Goal: Entertainment & Leisure: Consume media (video, audio)

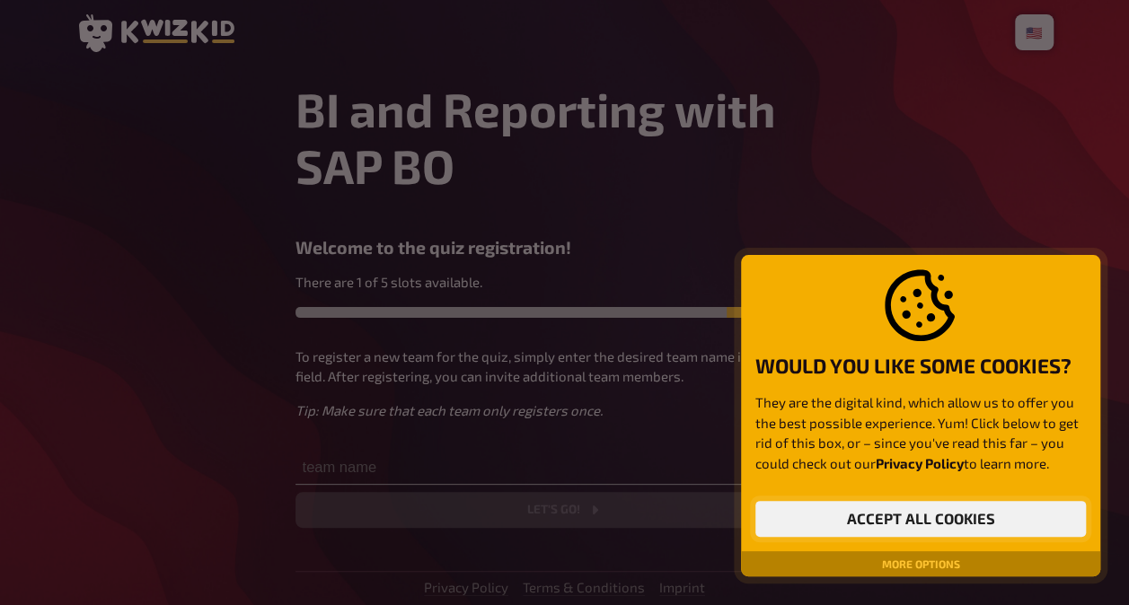
click at [881, 521] on button "Accept all cookies" at bounding box center [920, 519] width 331 height 36
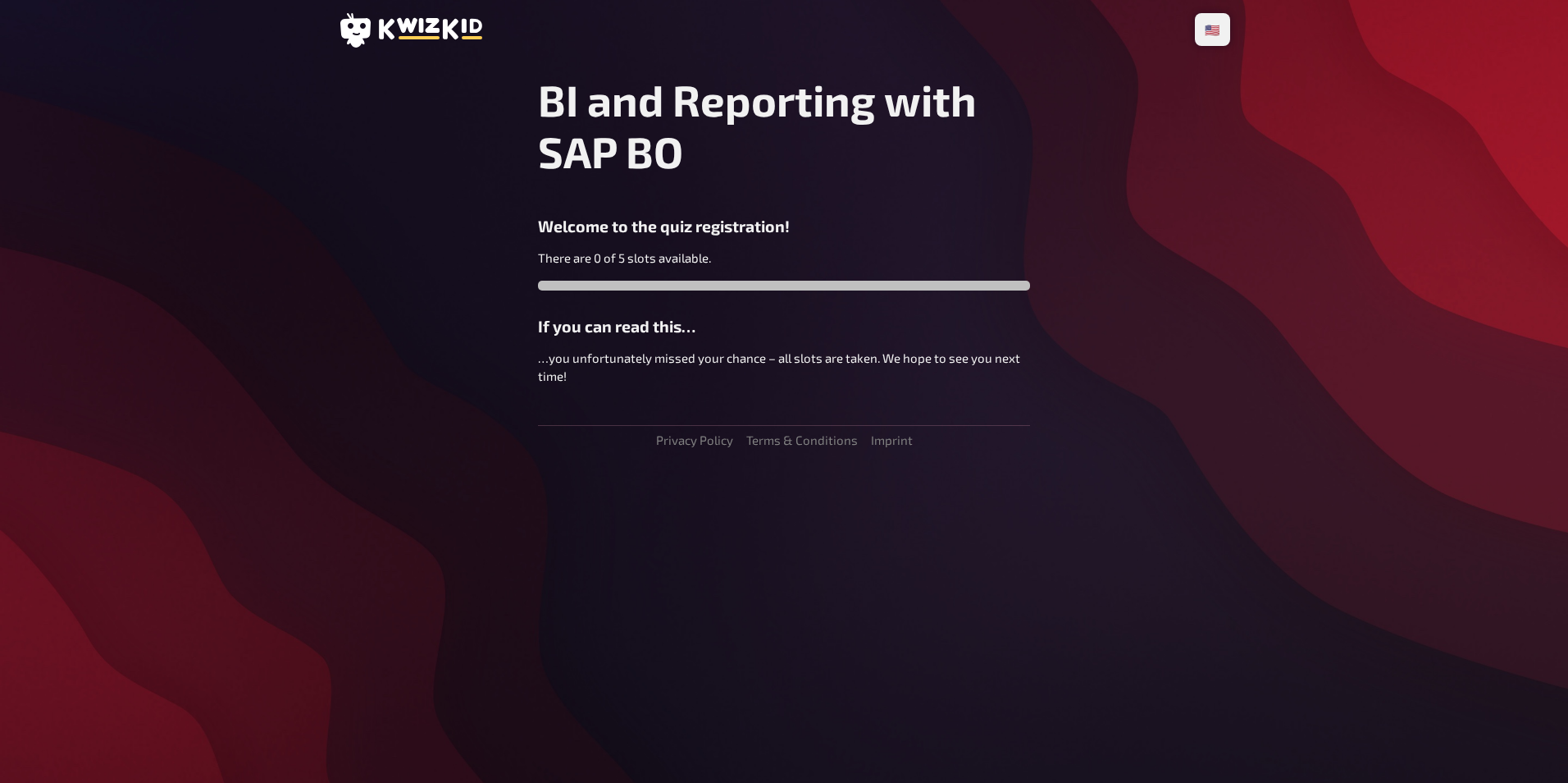
click at [809, 259] on p "There are 0 of 5 slots available." at bounding box center [784, 258] width 492 height 19
click at [753, 275] on div "There are 0 of 5 slots available." at bounding box center [784, 282] width 492 height 69
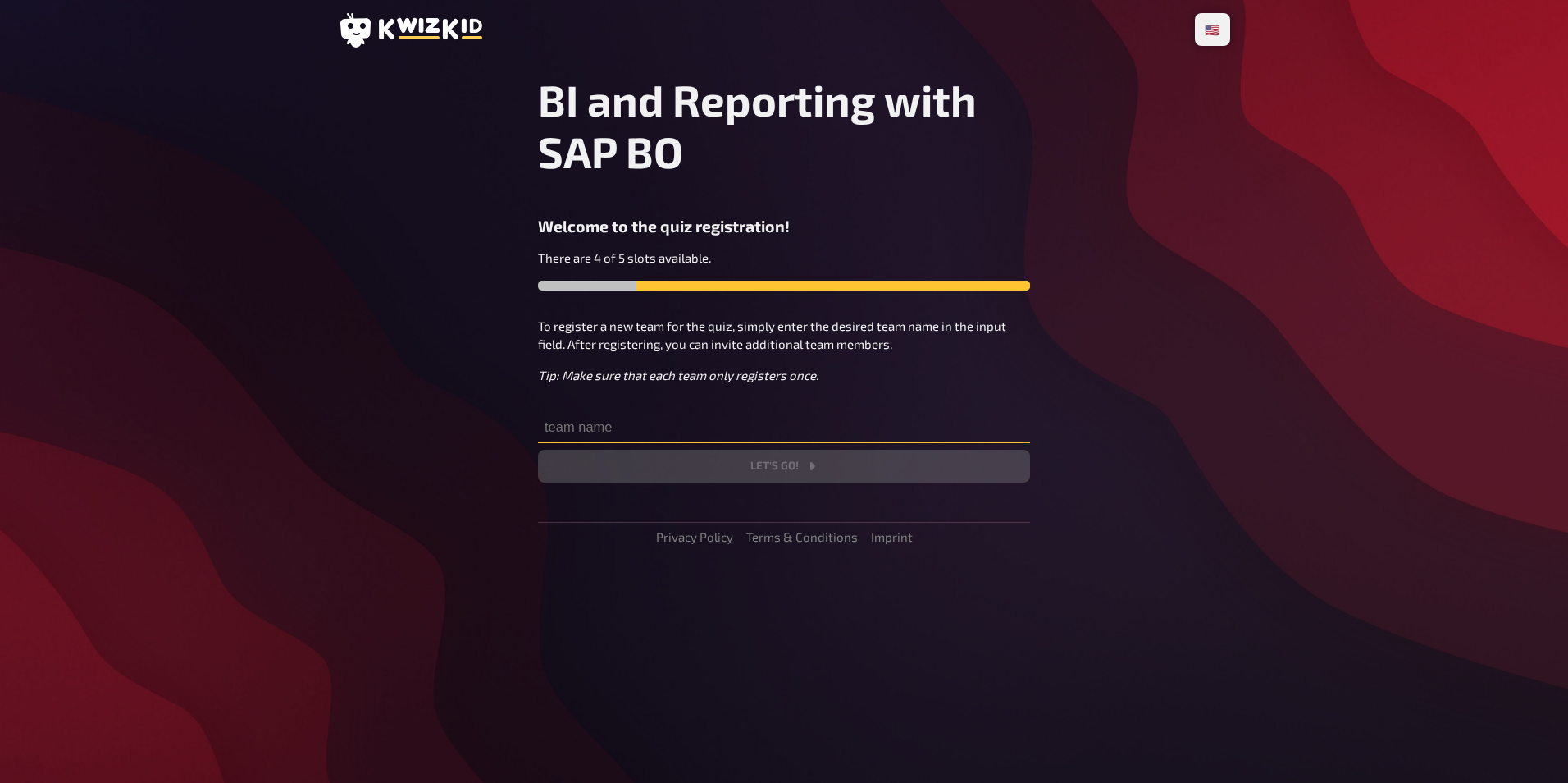
click at [632, 416] on input "text" at bounding box center [784, 427] width 492 height 33
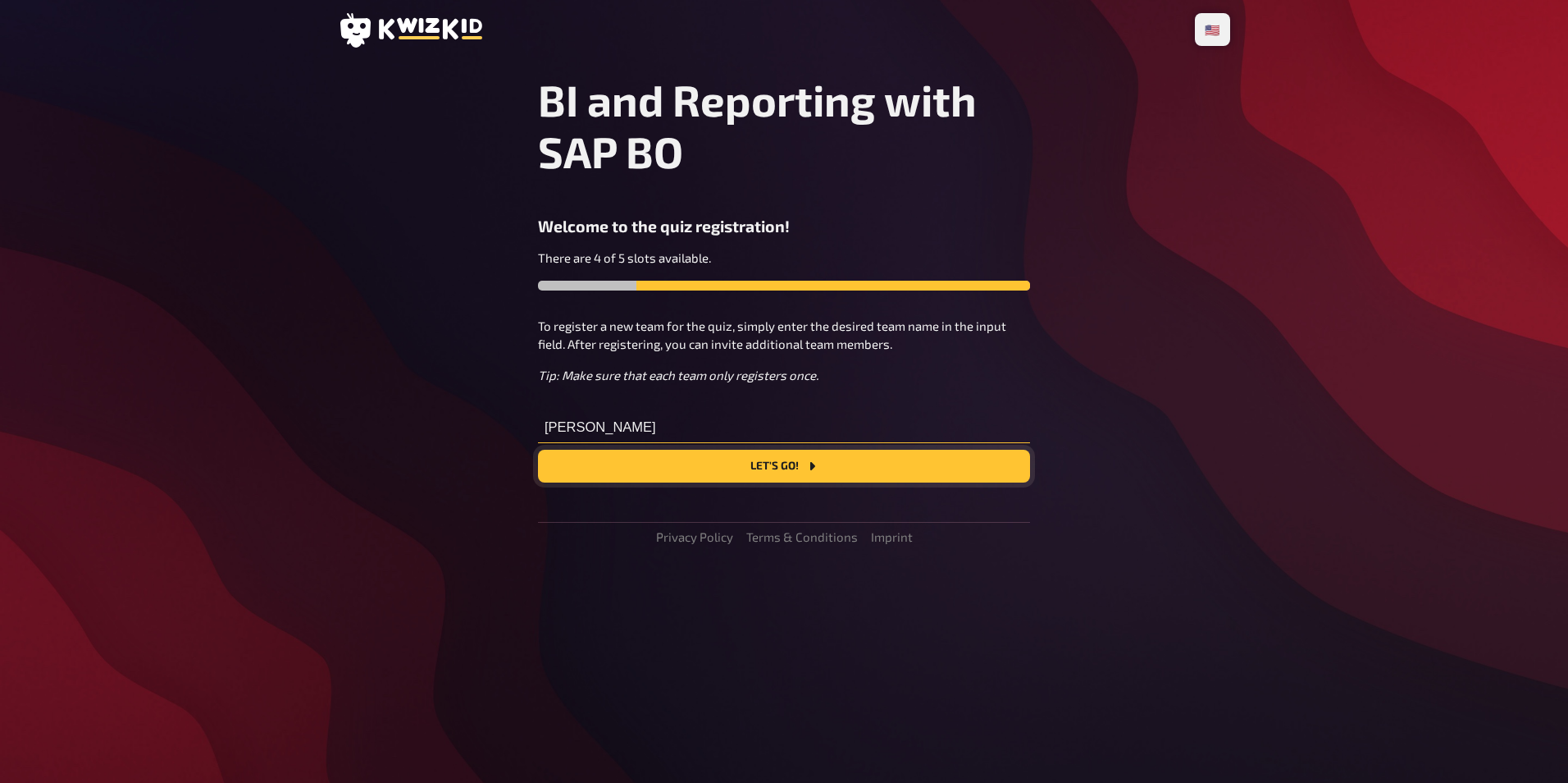
type input "[PERSON_NAME]"
click at [797, 469] on button "Let's go!" at bounding box center [784, 466] width 492 height 33
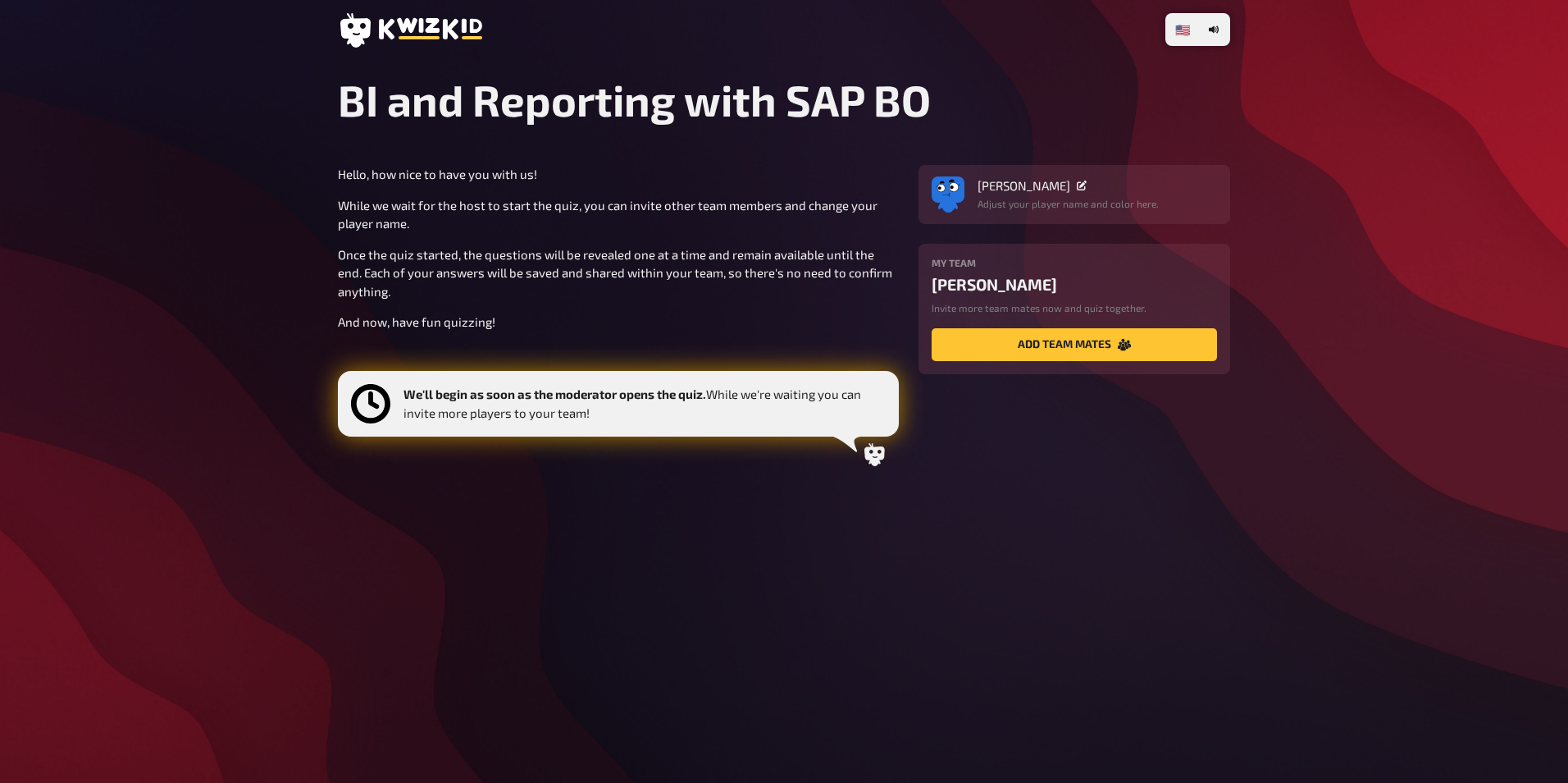
click at [919, 412] on section "Hello, how nice to have you with us! While we wait for the host to start the qu…" at bounding box center [784, 321] width 892 height 311
click at [974, 344] on button "add team mates" at bounding box center [1074, 344] width 286 height 33
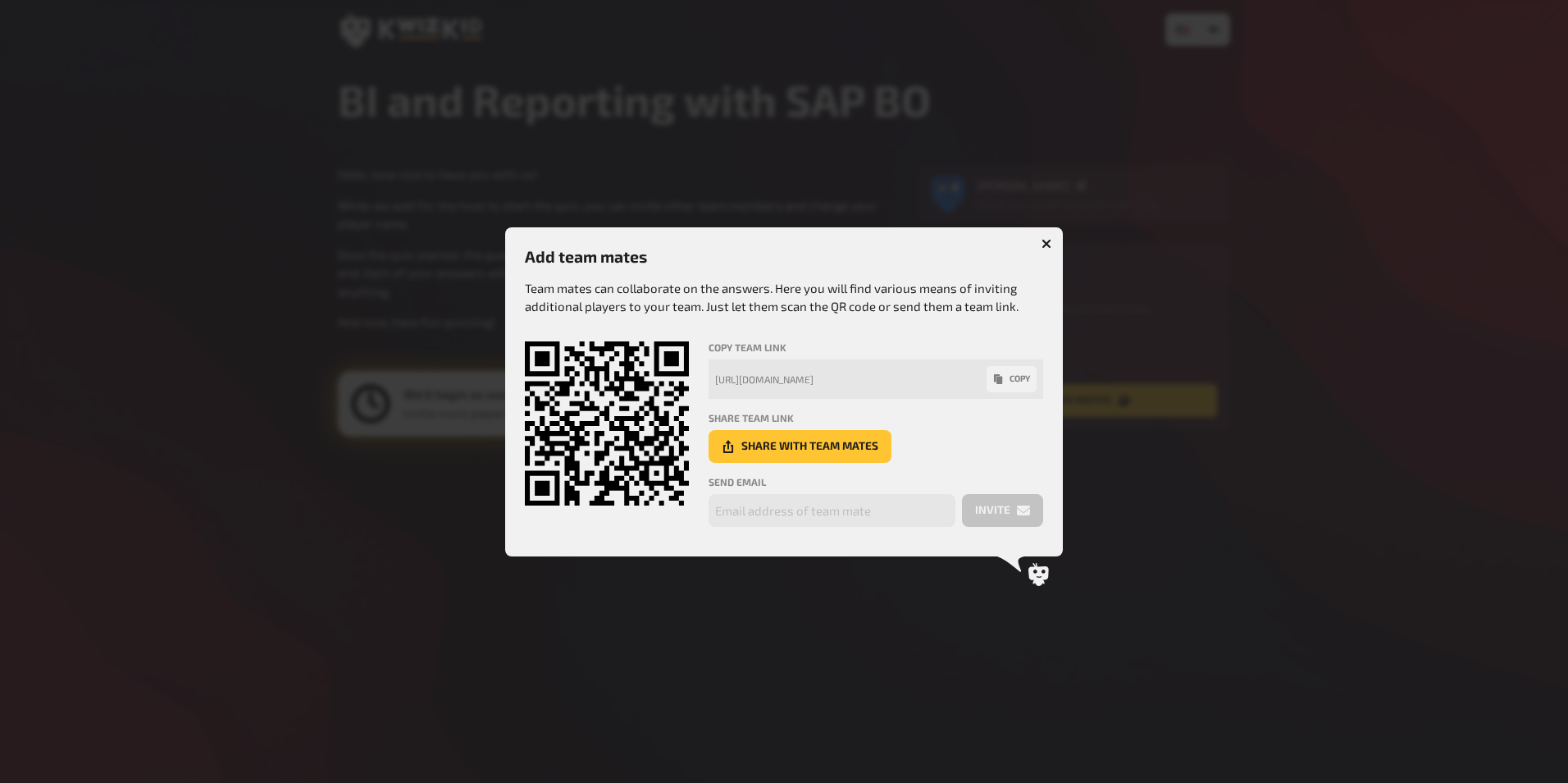
click at [1047, 238] on icon "button" at bounding box center [1047, 243] width 10 height 10
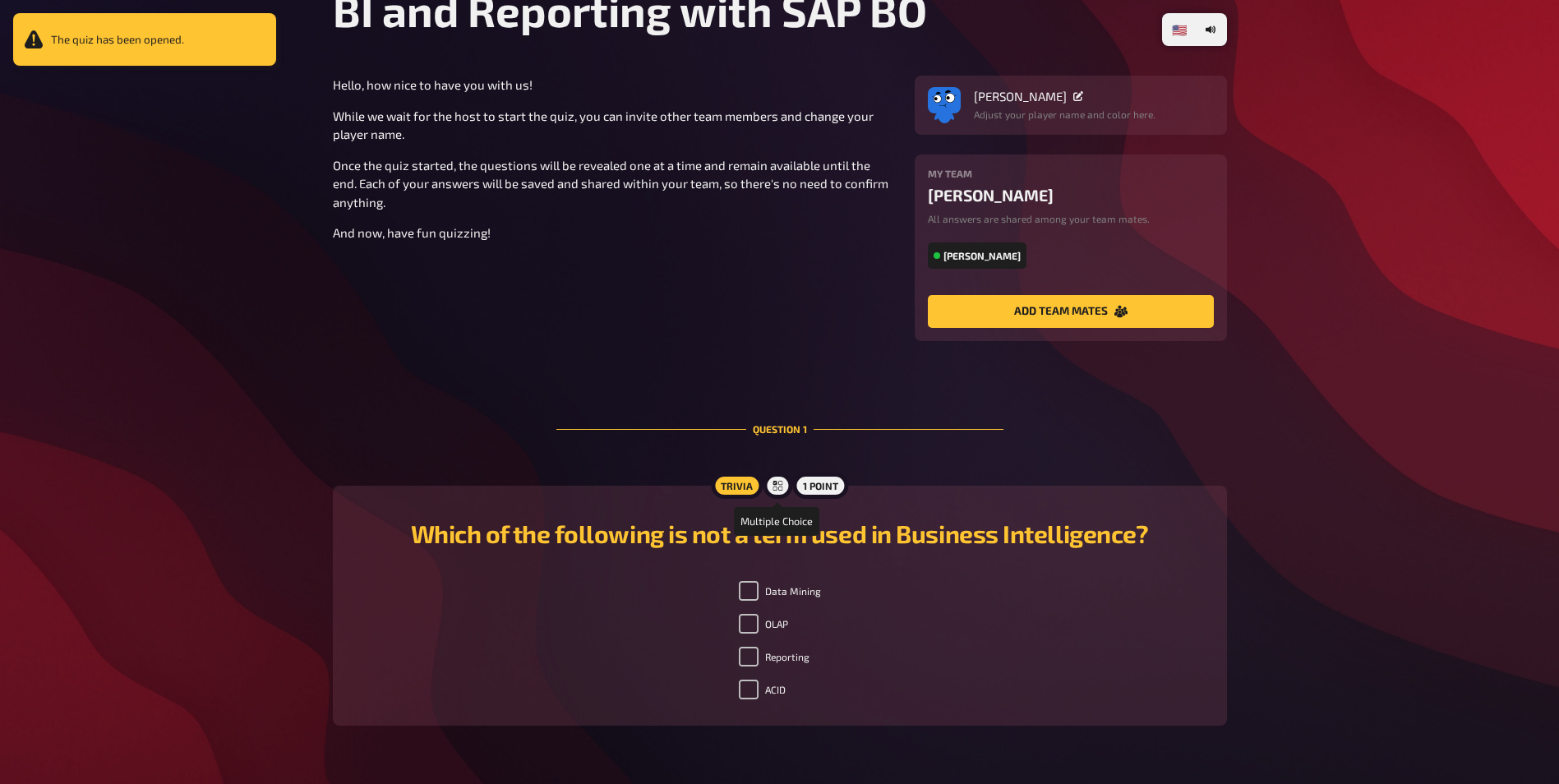
scroll to position [136, 0]
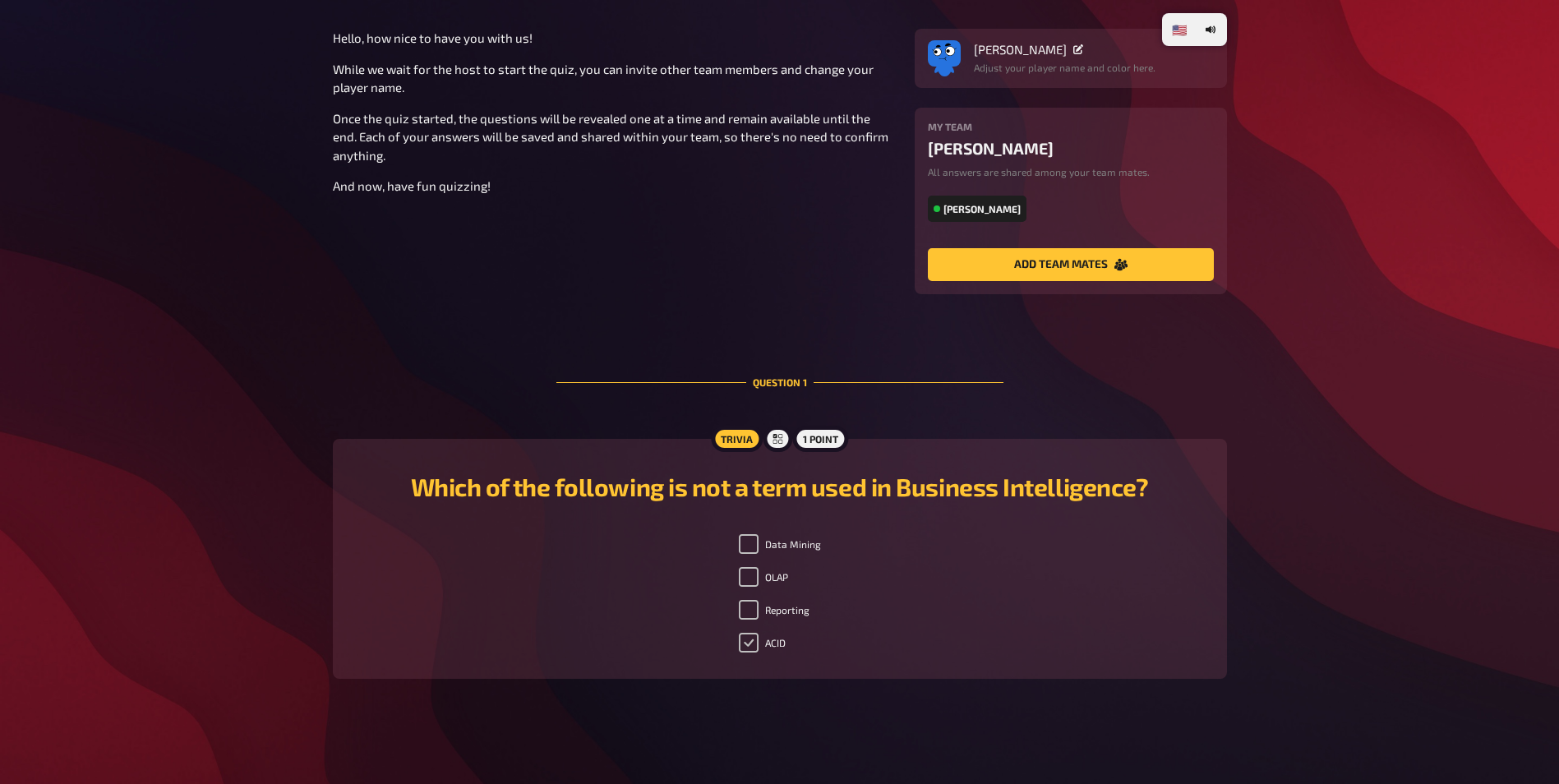
click at [747, 642] on input "ACID" at bounding box center [748, 643] width 20 height 20
checkbox input "true"
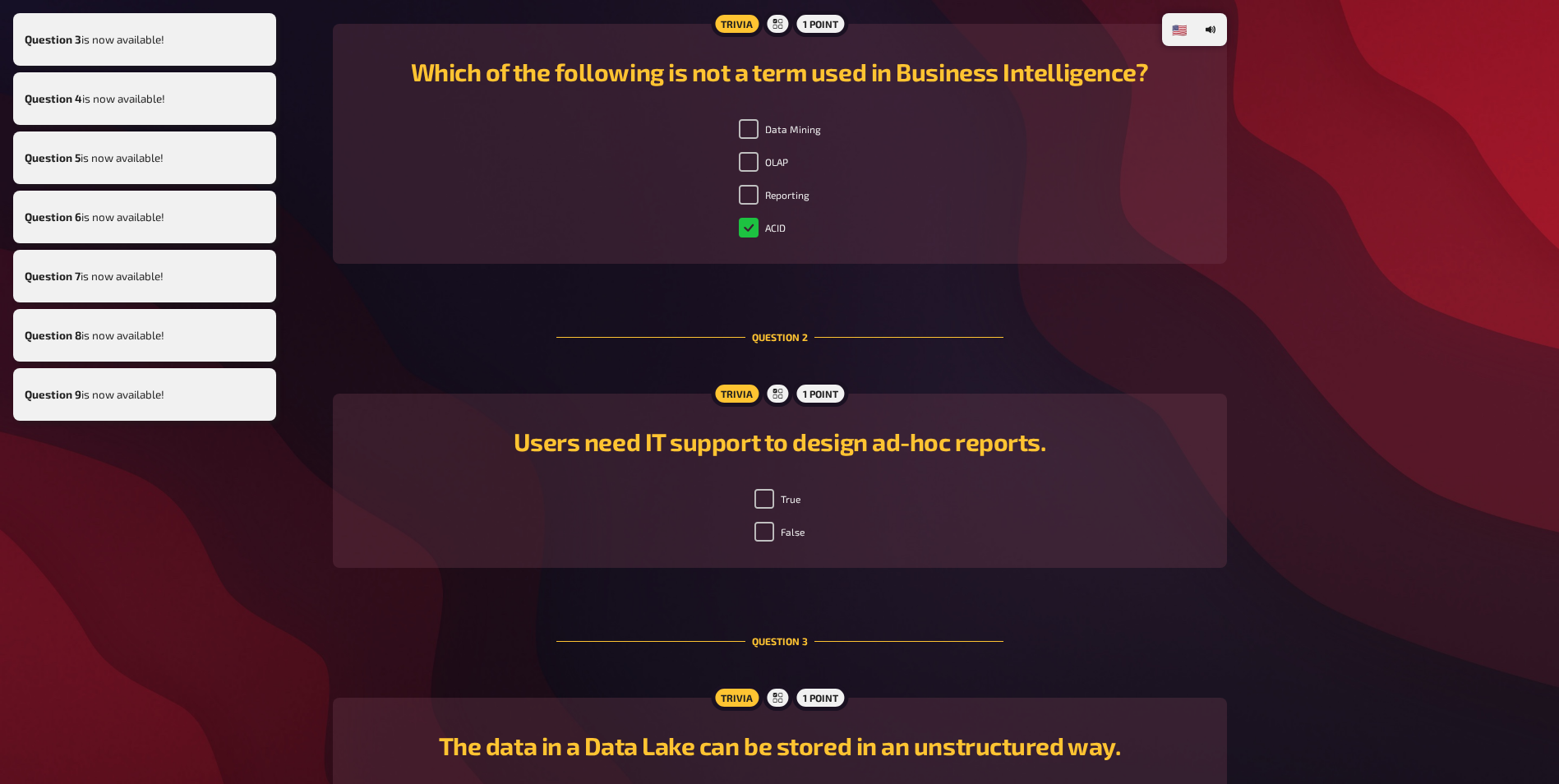
scroll to position [522, 0]
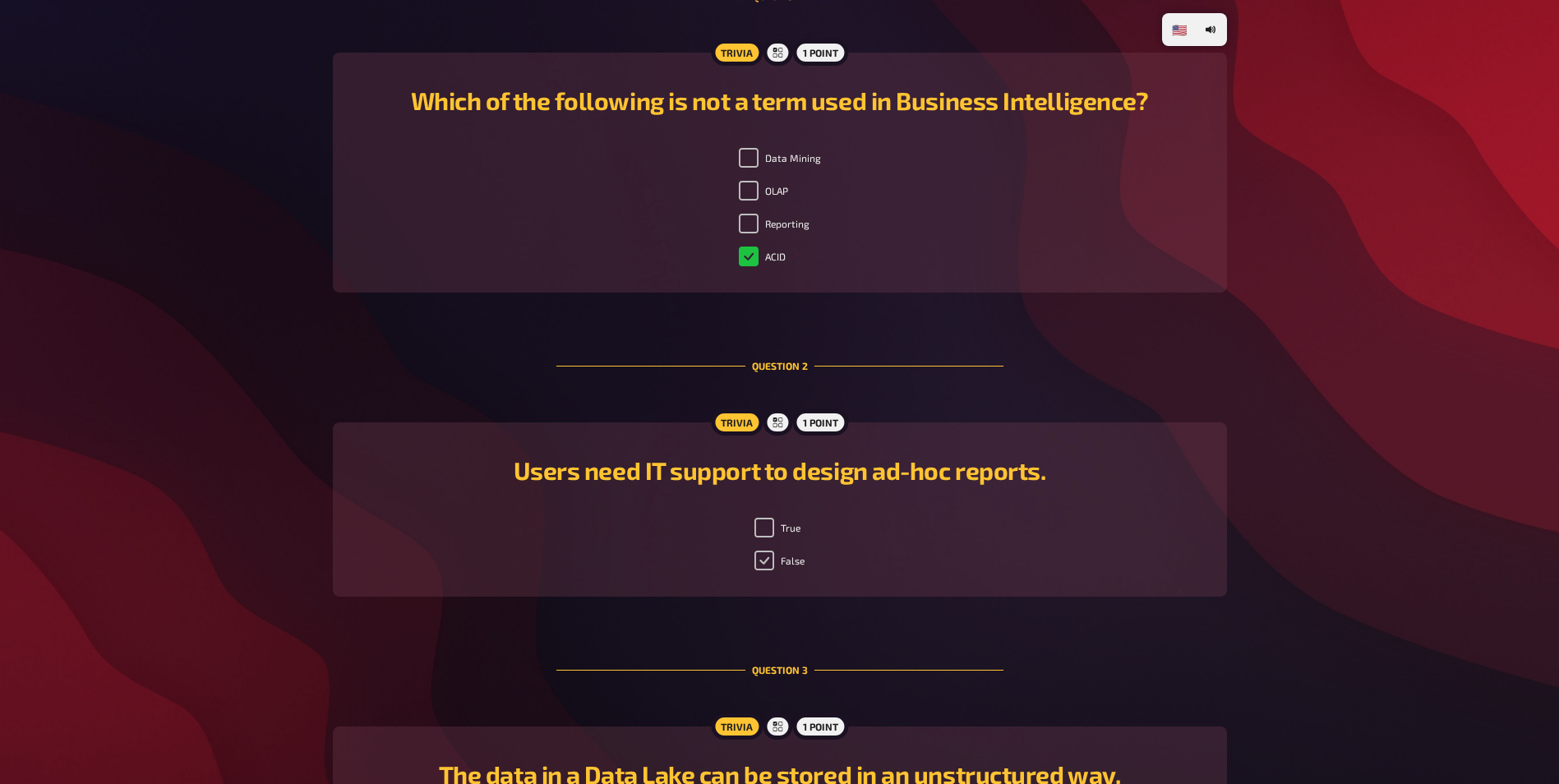
click at [763, 563] on input "False" at bounding box center [765, 561] width 20 height 20
checkbox input "true"
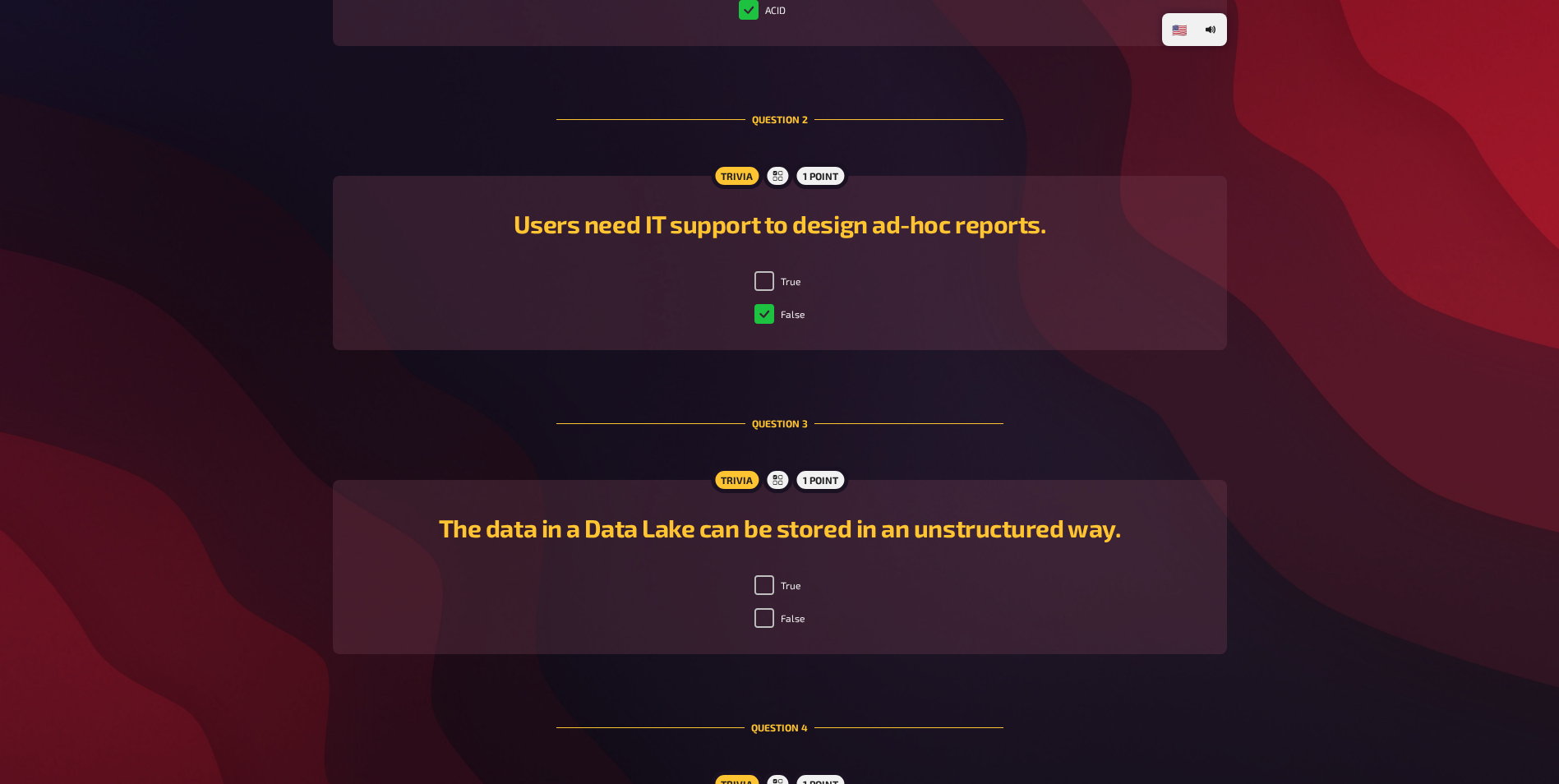
scroll to position [852, 0]
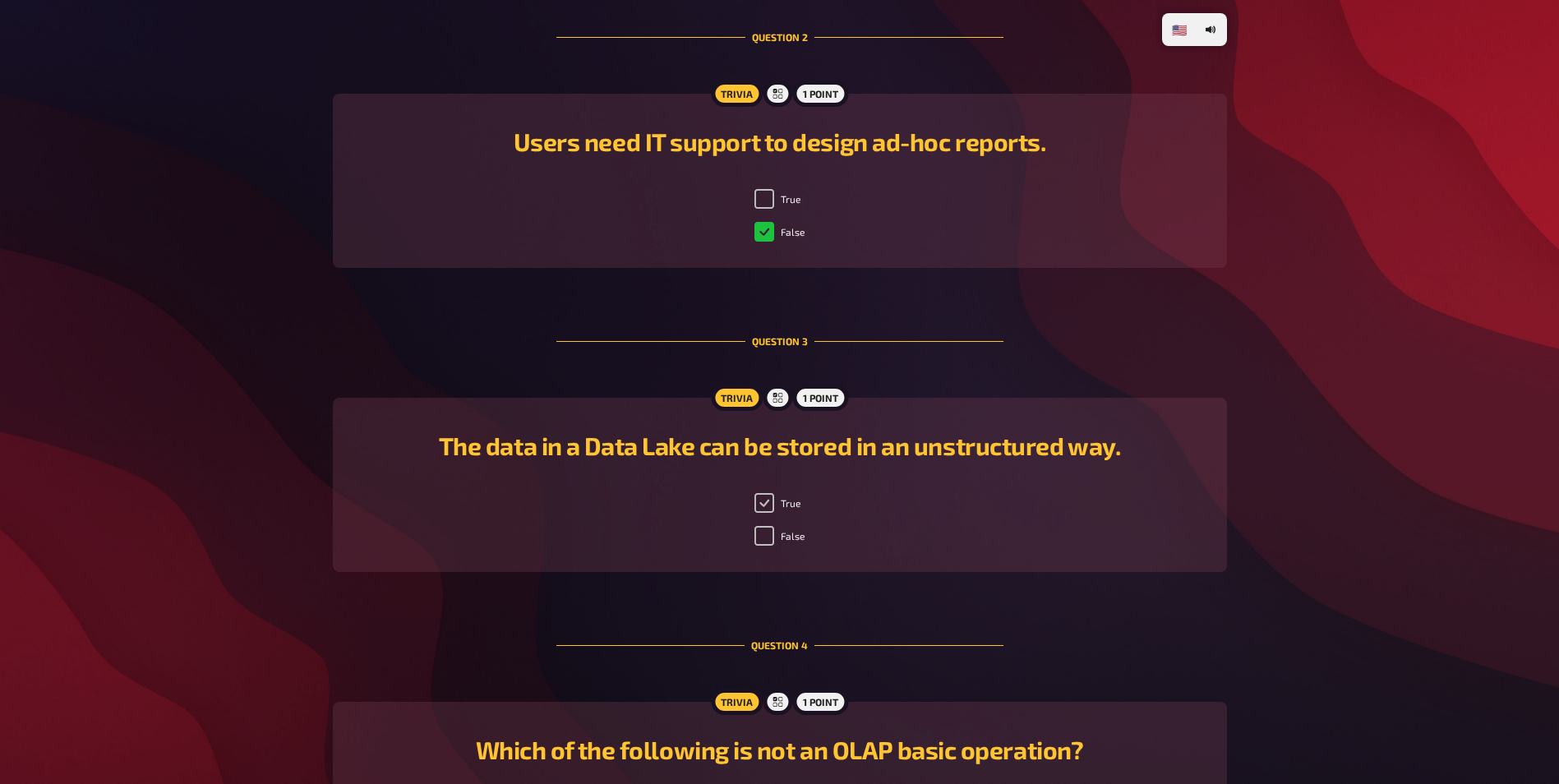
click at [763, 501] on input "True" at bounding box center [765, 503] width 20 height 20
checkbox input "true"
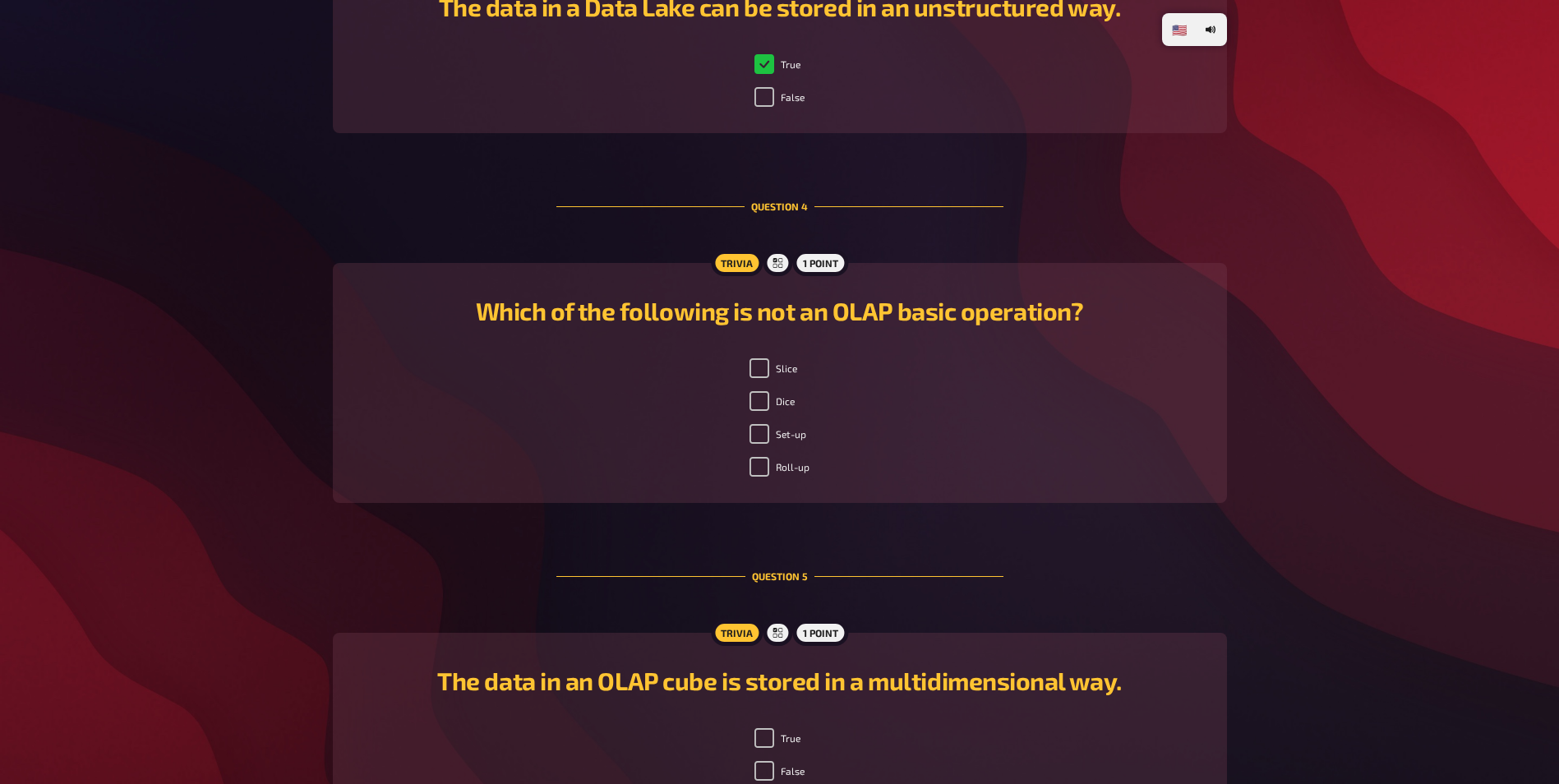
scroll to position [1262, 0]
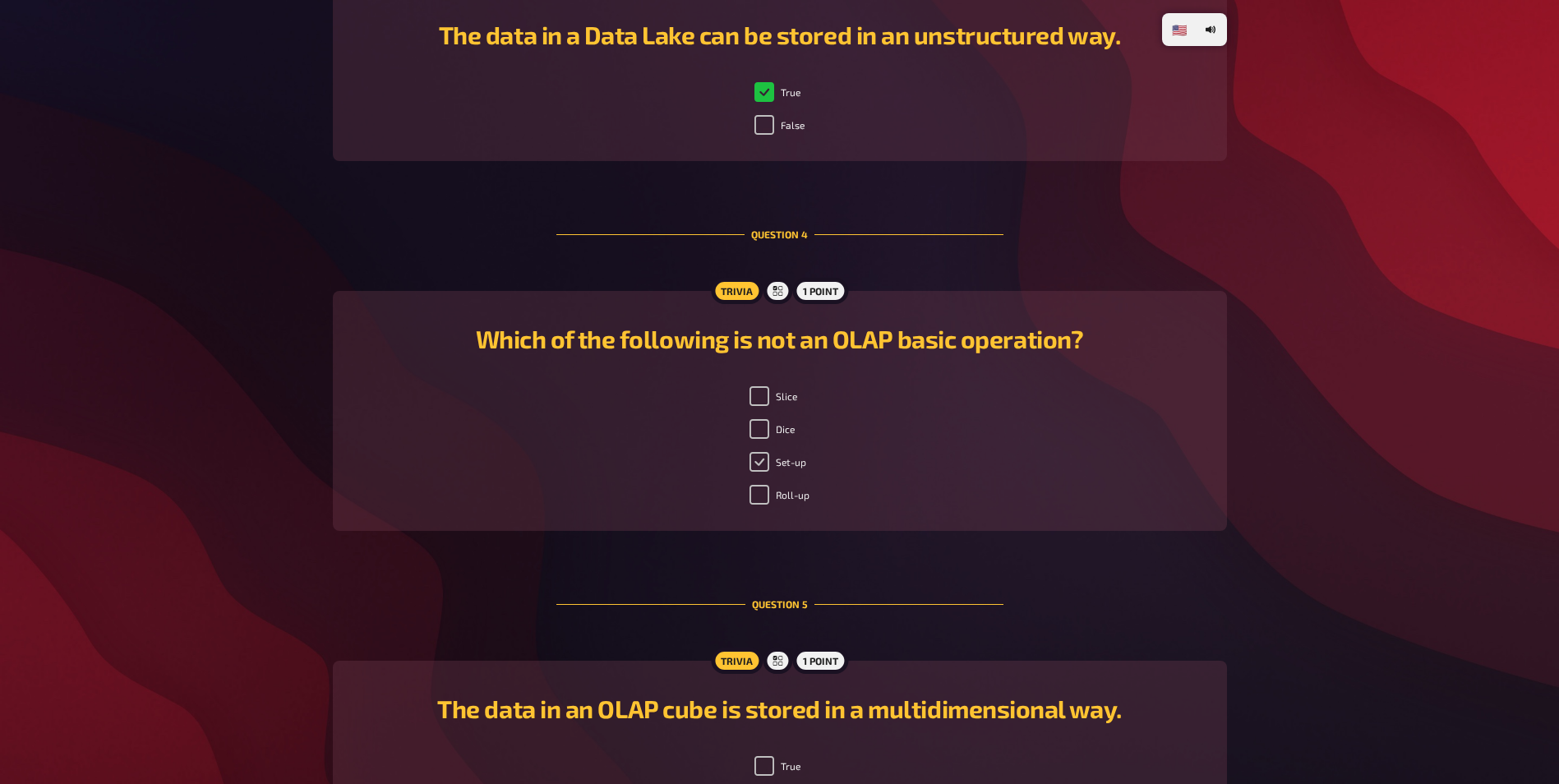
click at [766, 461] on input "Set-up" at bounding box center [759, 462] width 20 height 20
checkbox input "true"
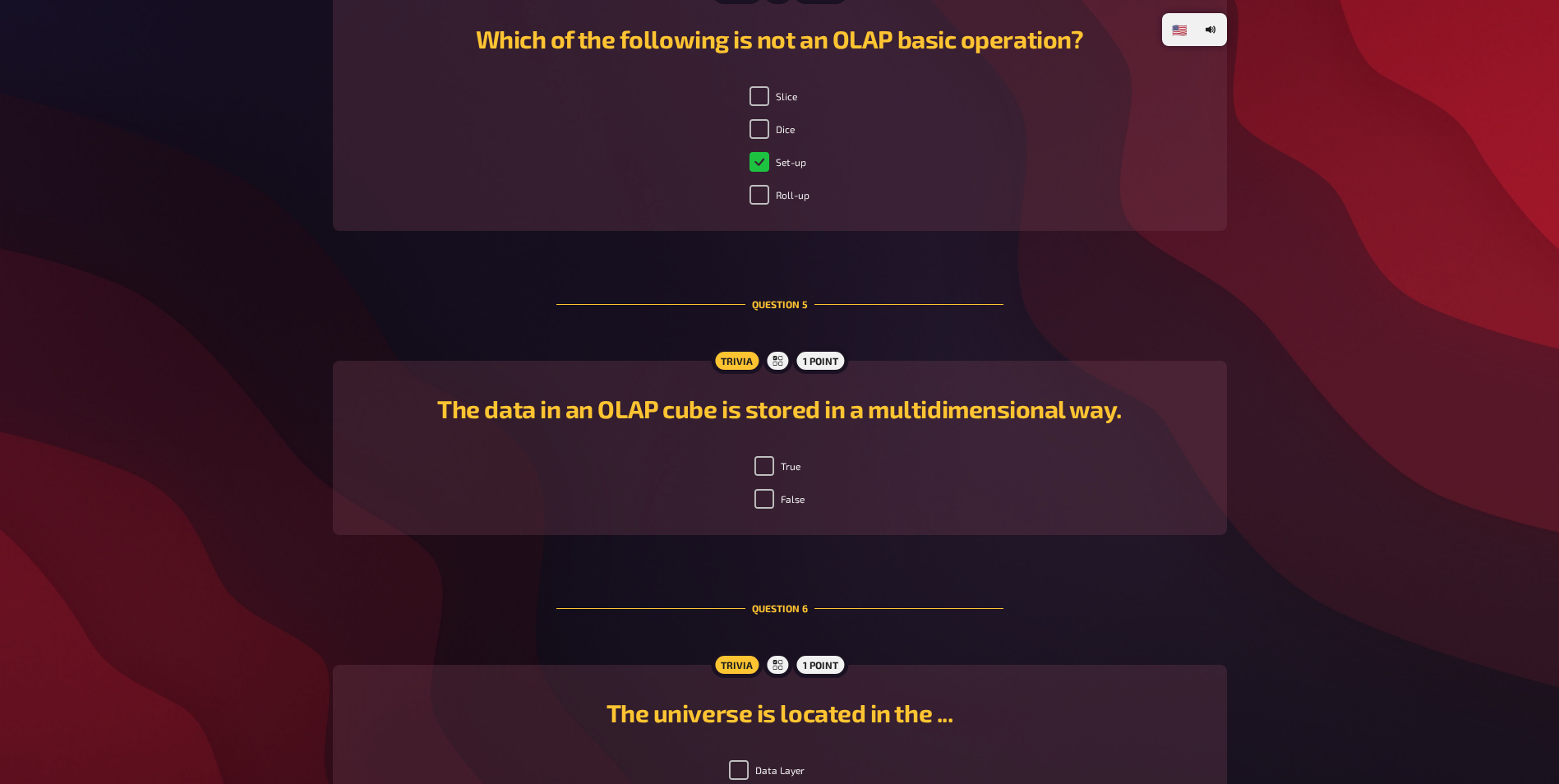
scroll to position [1591, 0]
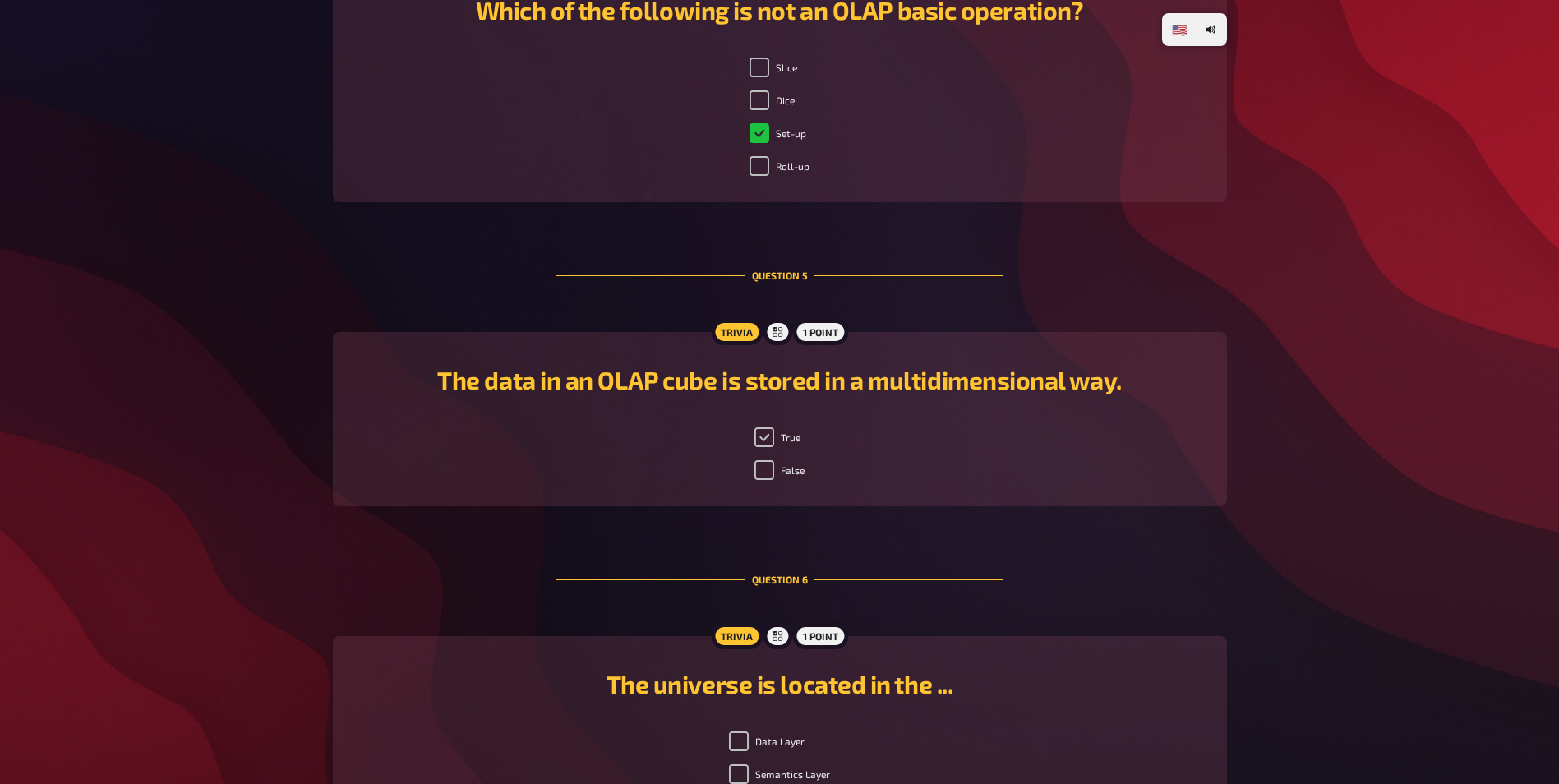
click at [766, 435] on input "True" at bounding box center [765, 437] width 20 height 20
checkbox input "true"
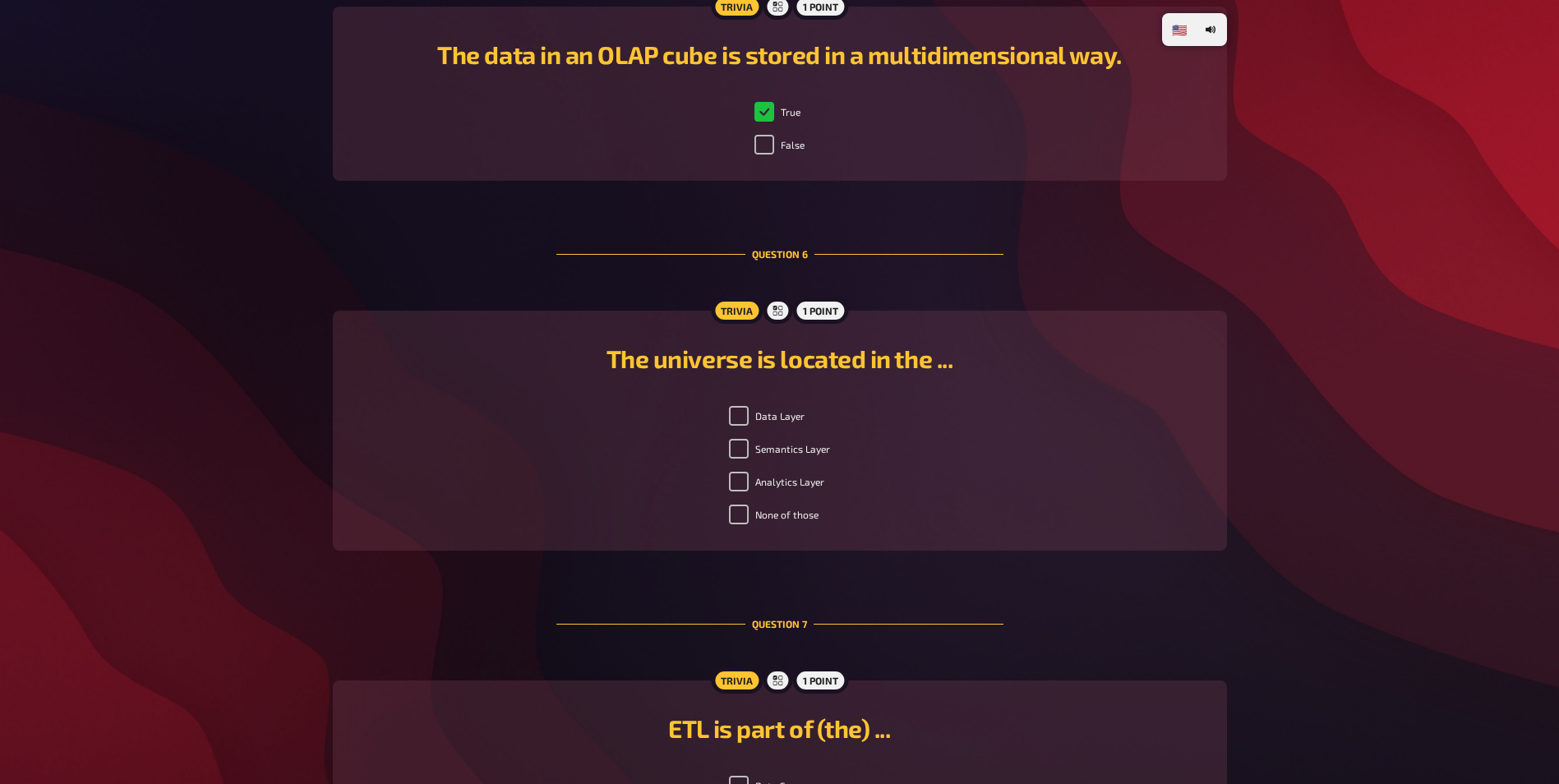
scroll to position [1919, 0]
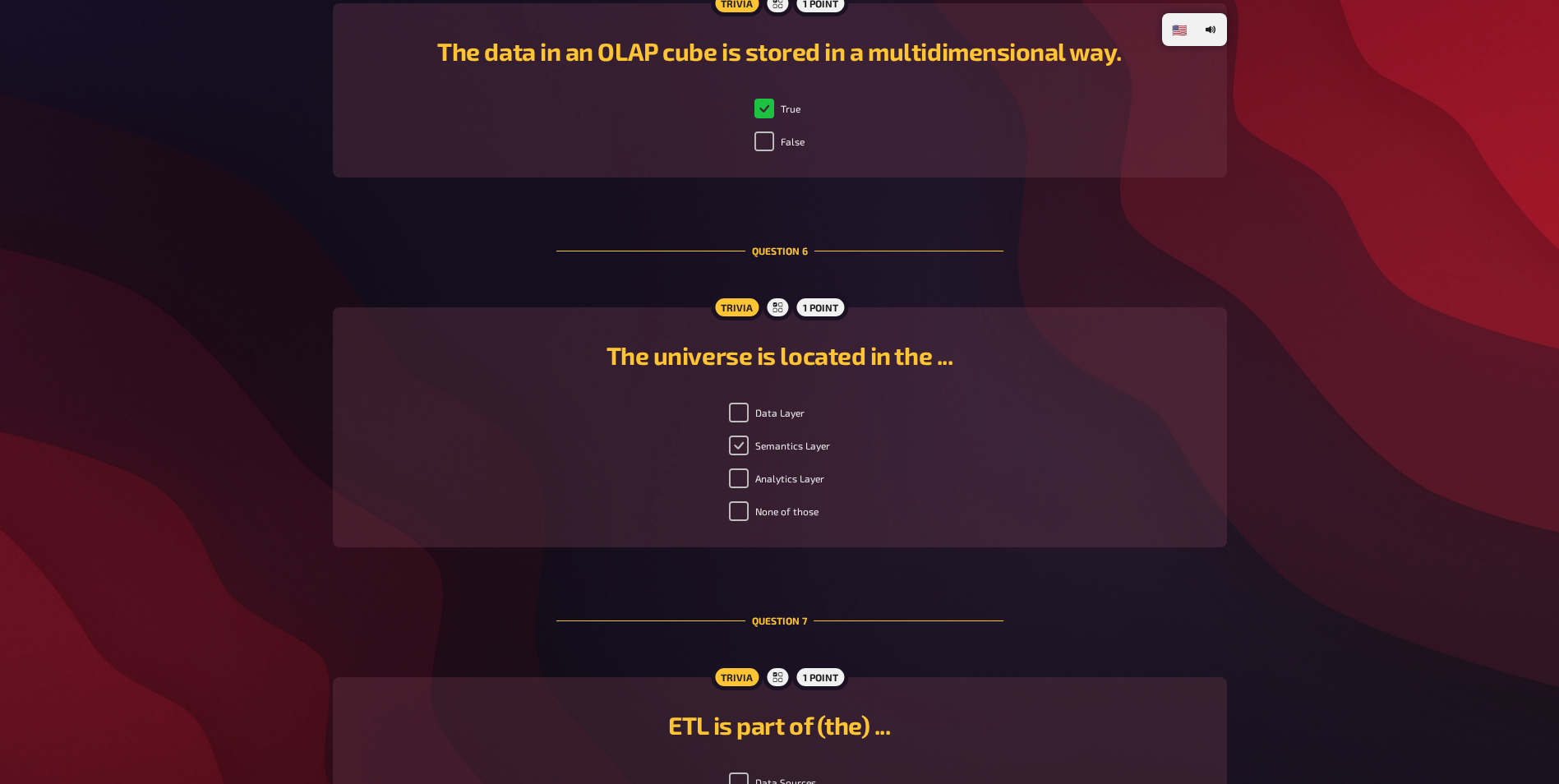
click at [741, 446] on input "Semantics Layer" at bounding box center [739, 446] width 20 height 20
checkbox input "true"
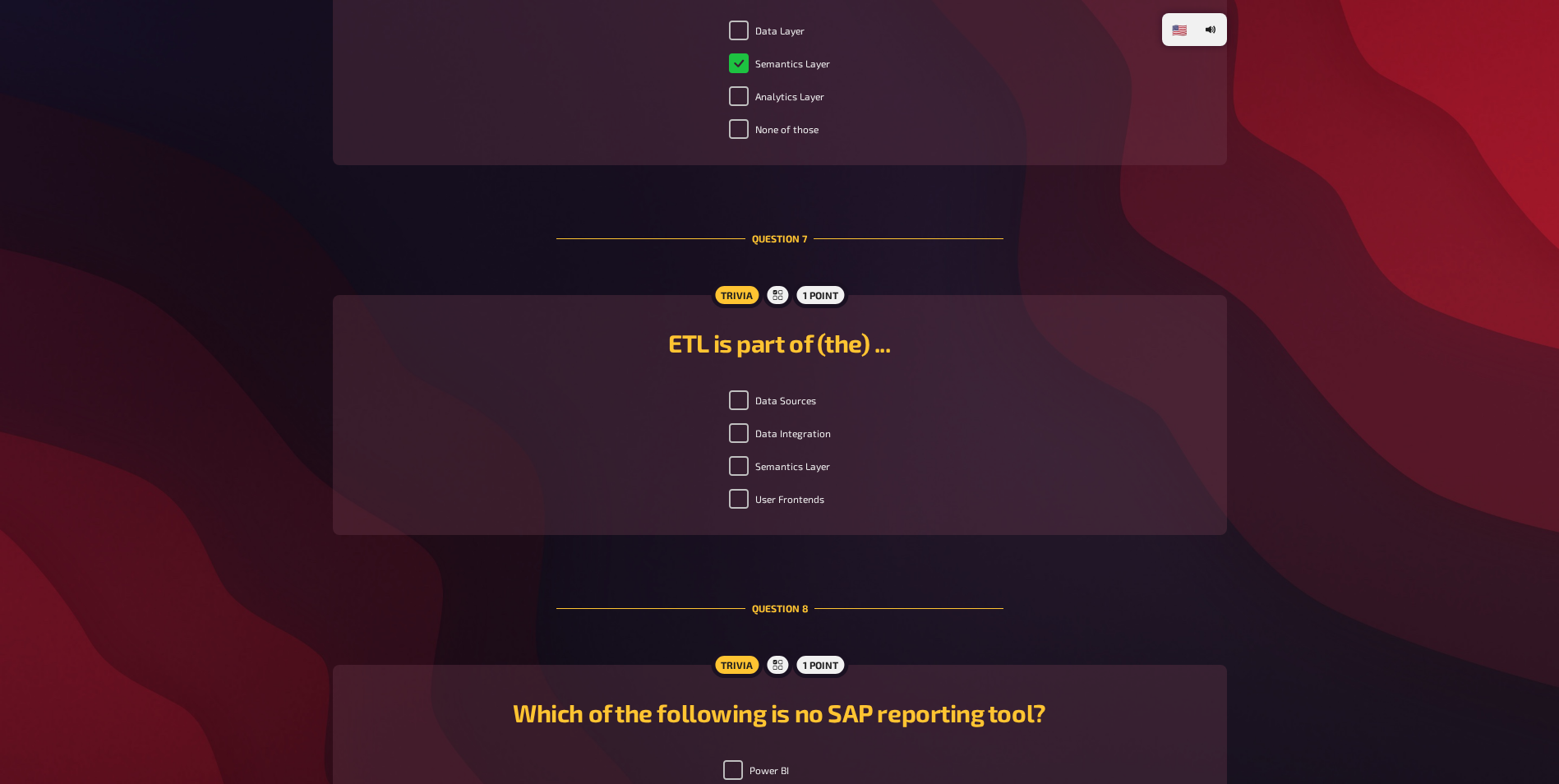
scroll to position [2330, 0]
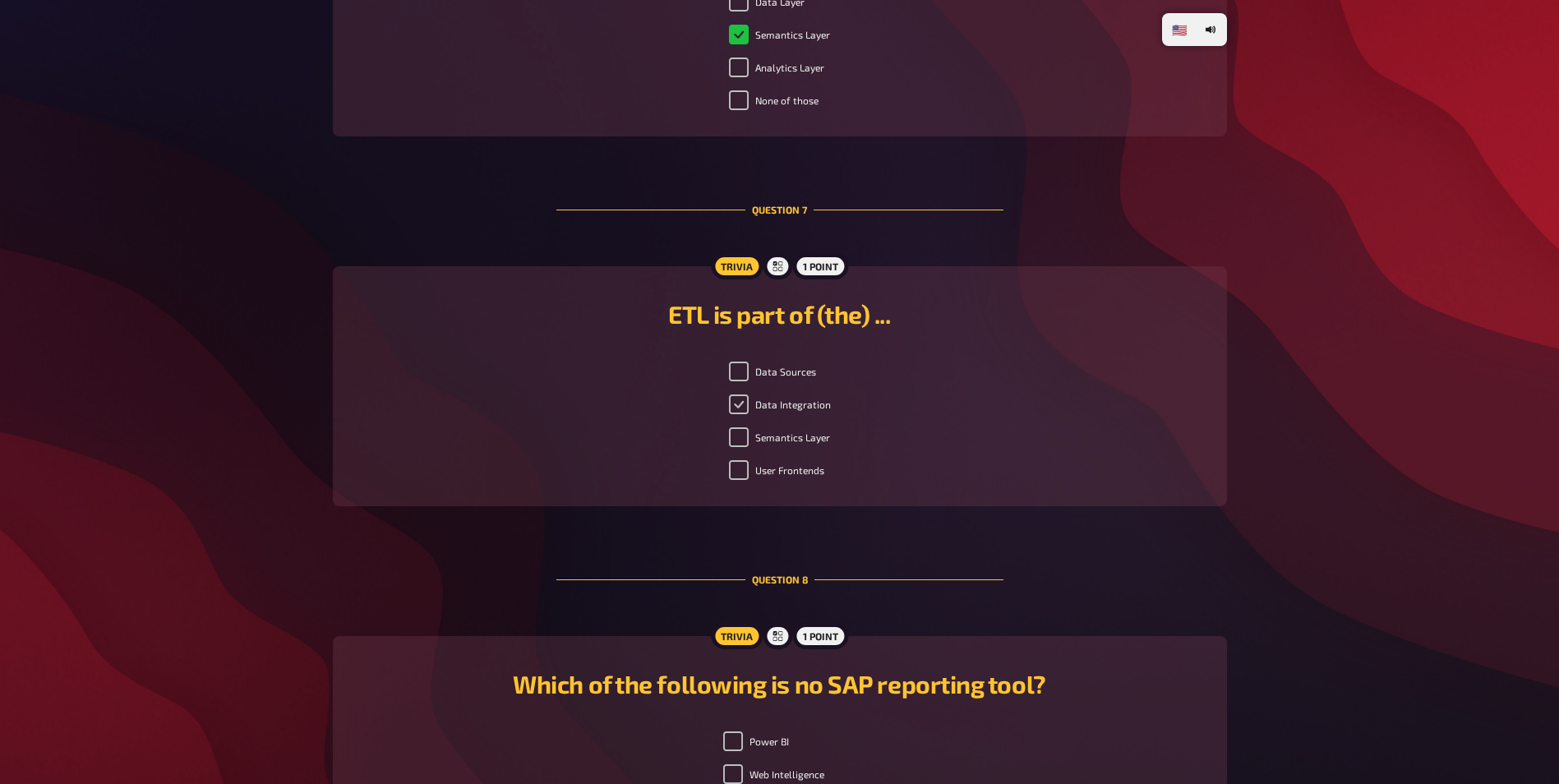
click at [742, 404] on input "Data Integration" at bounding box center [739, 404] width 20 height 20
checkbox input "true"
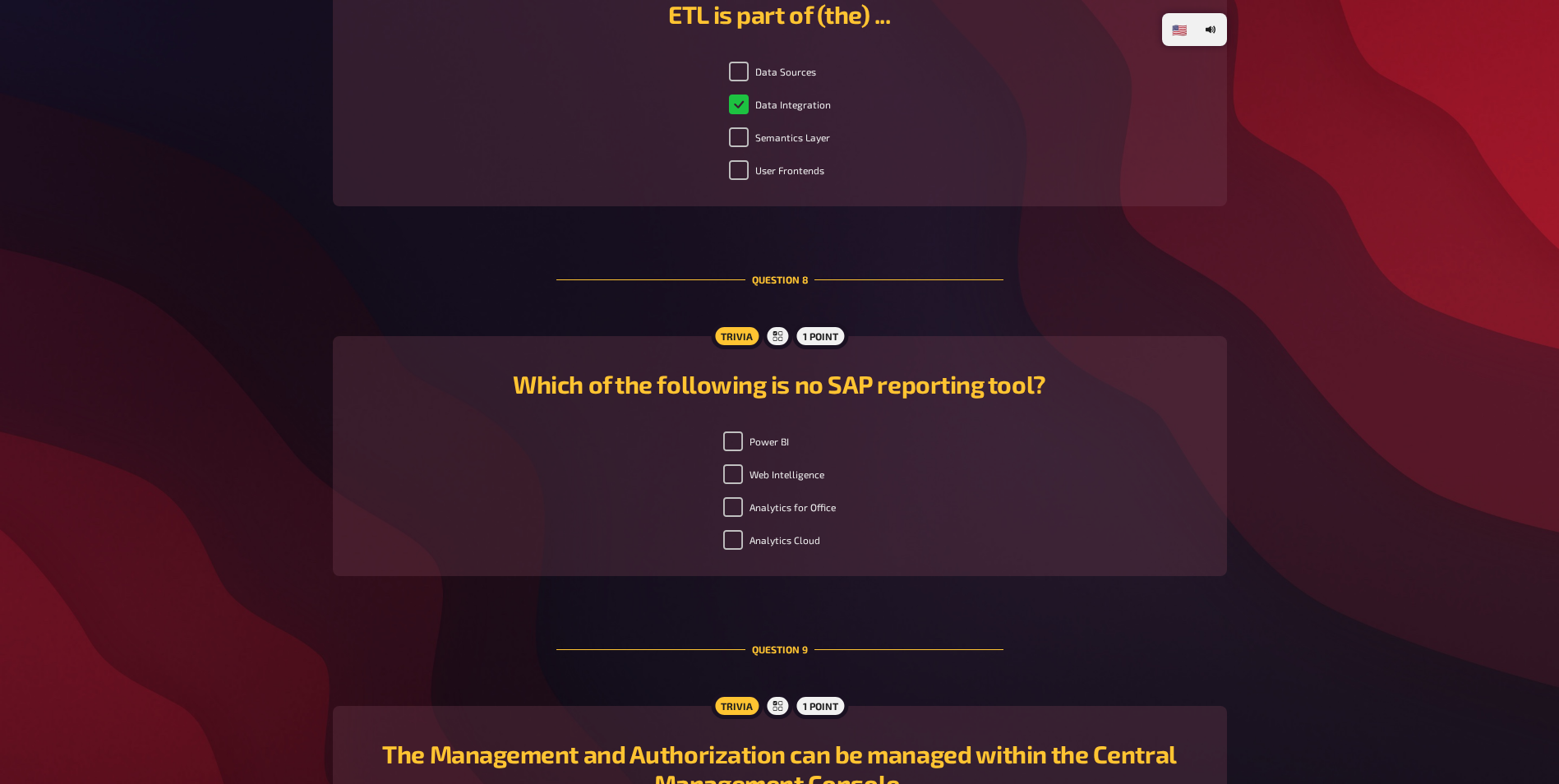
scroll to position [2659, 0]
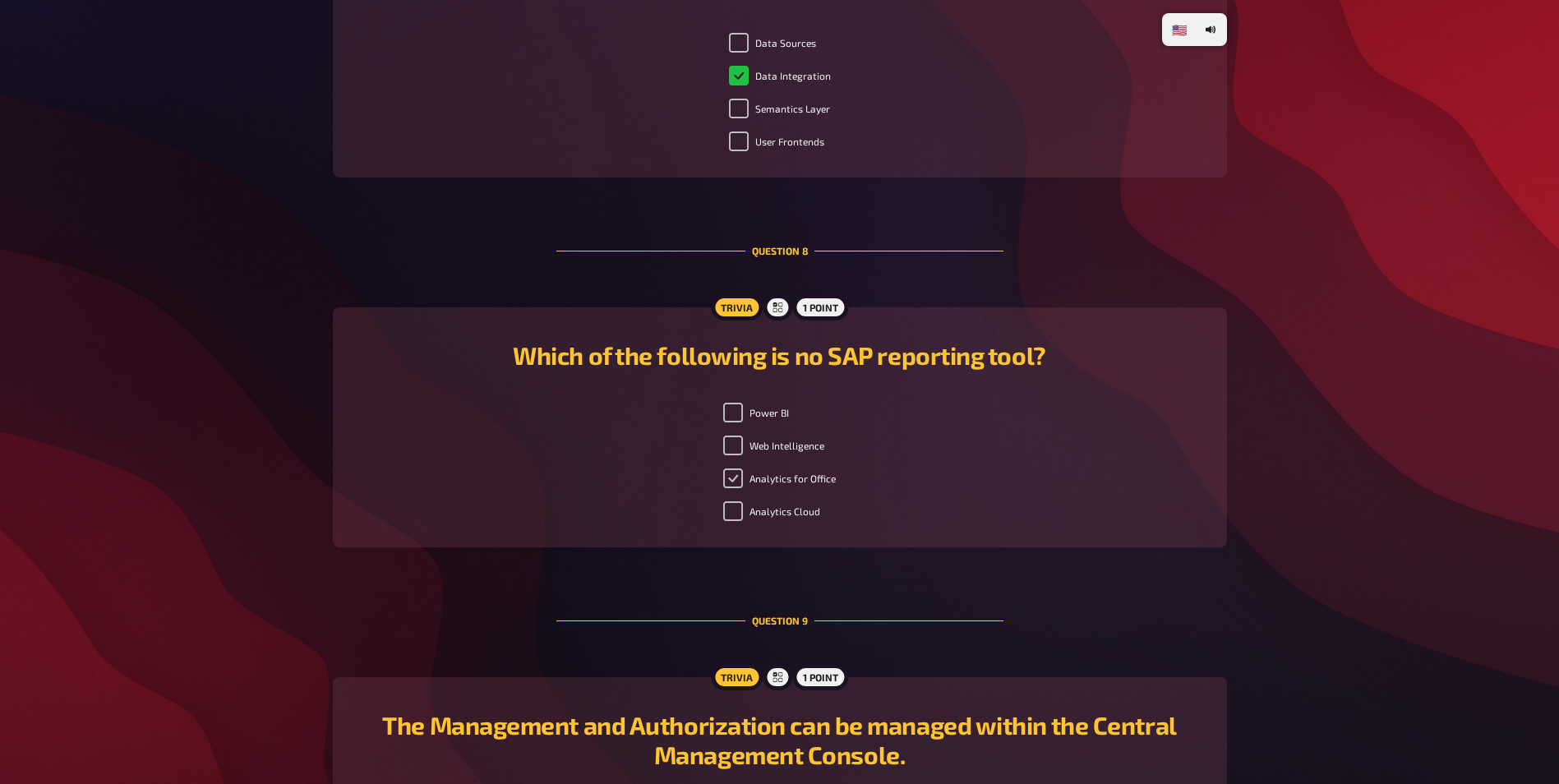
click at [736, 478] on input "Analytics for Office" at bounding box center [733, 478] width 20 height 20
checkbox input "true"
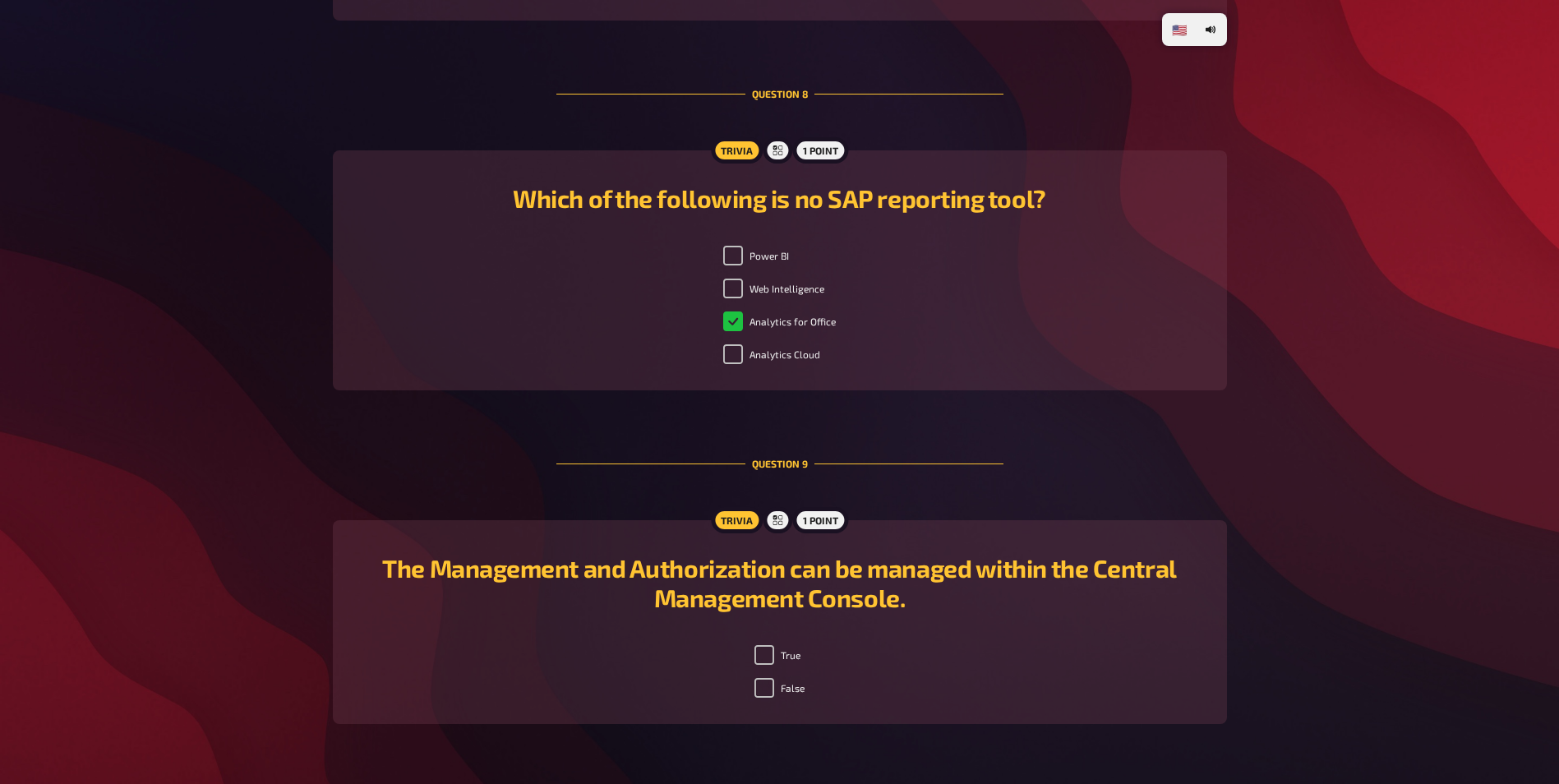
scroll to position [2862, 0]
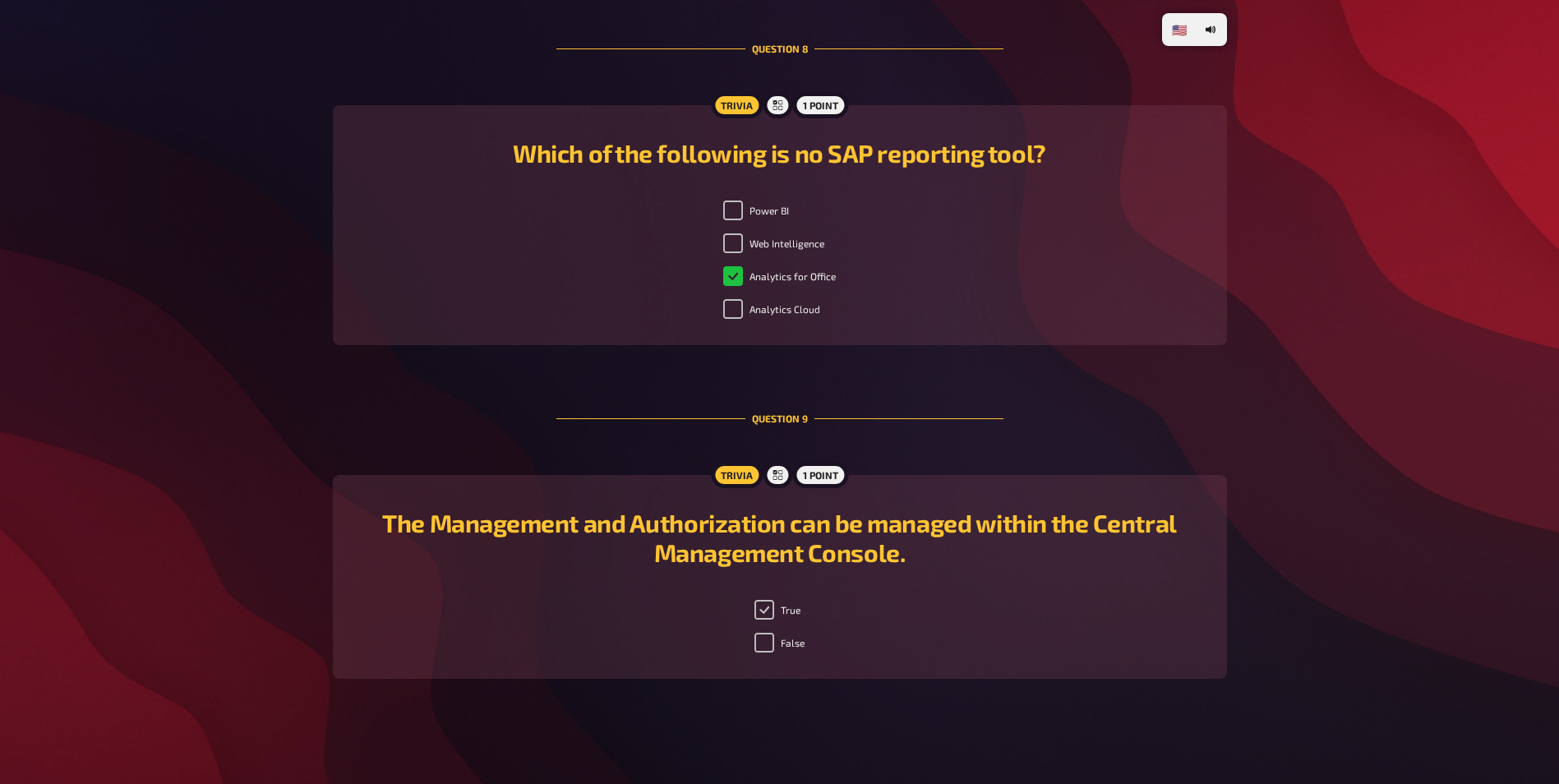
click at [771, 606] on input "True" at bounding box center [765, 610] width 20 height 20
checkbox input "true"
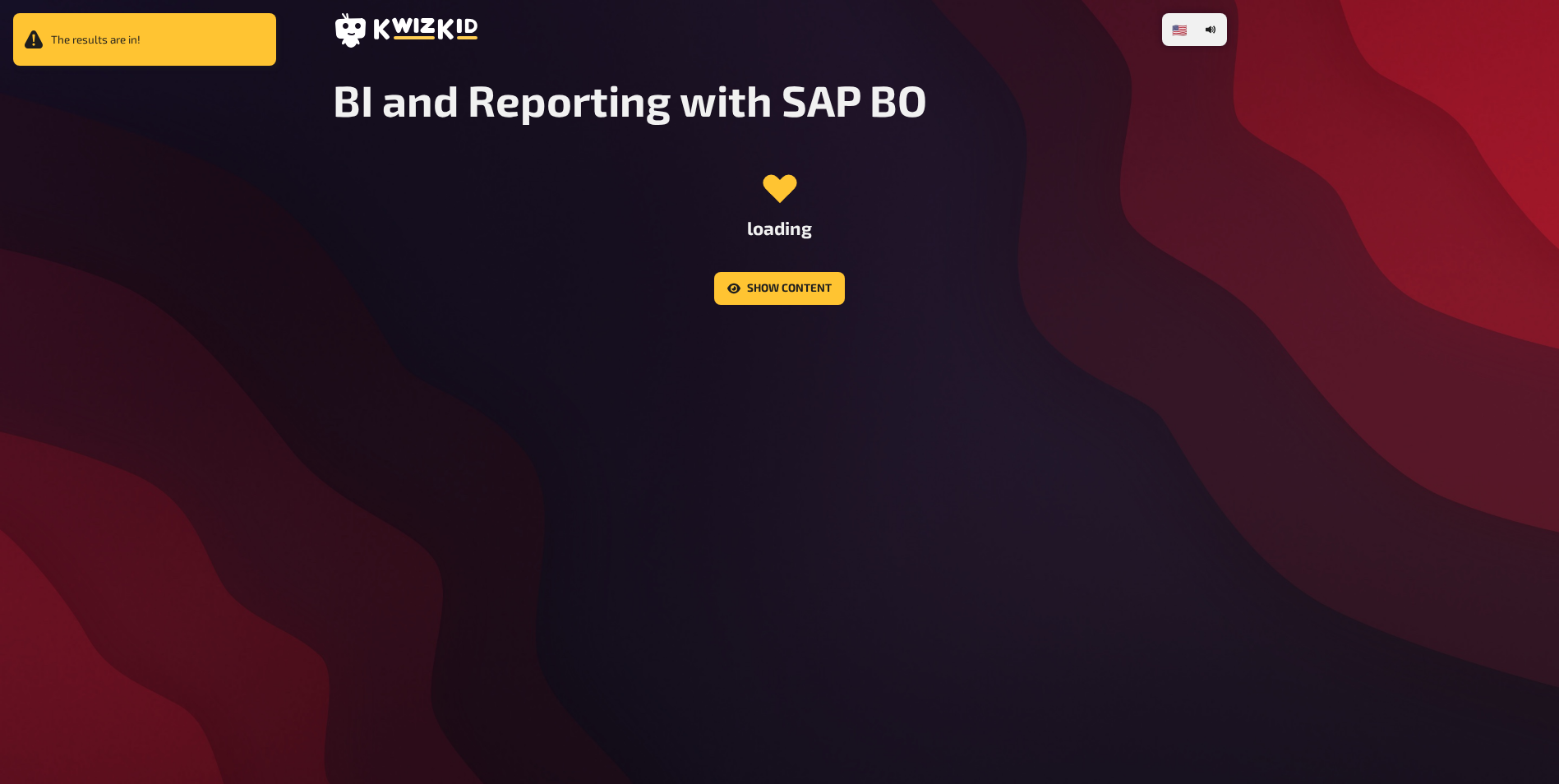
scroll to position [0, 0]
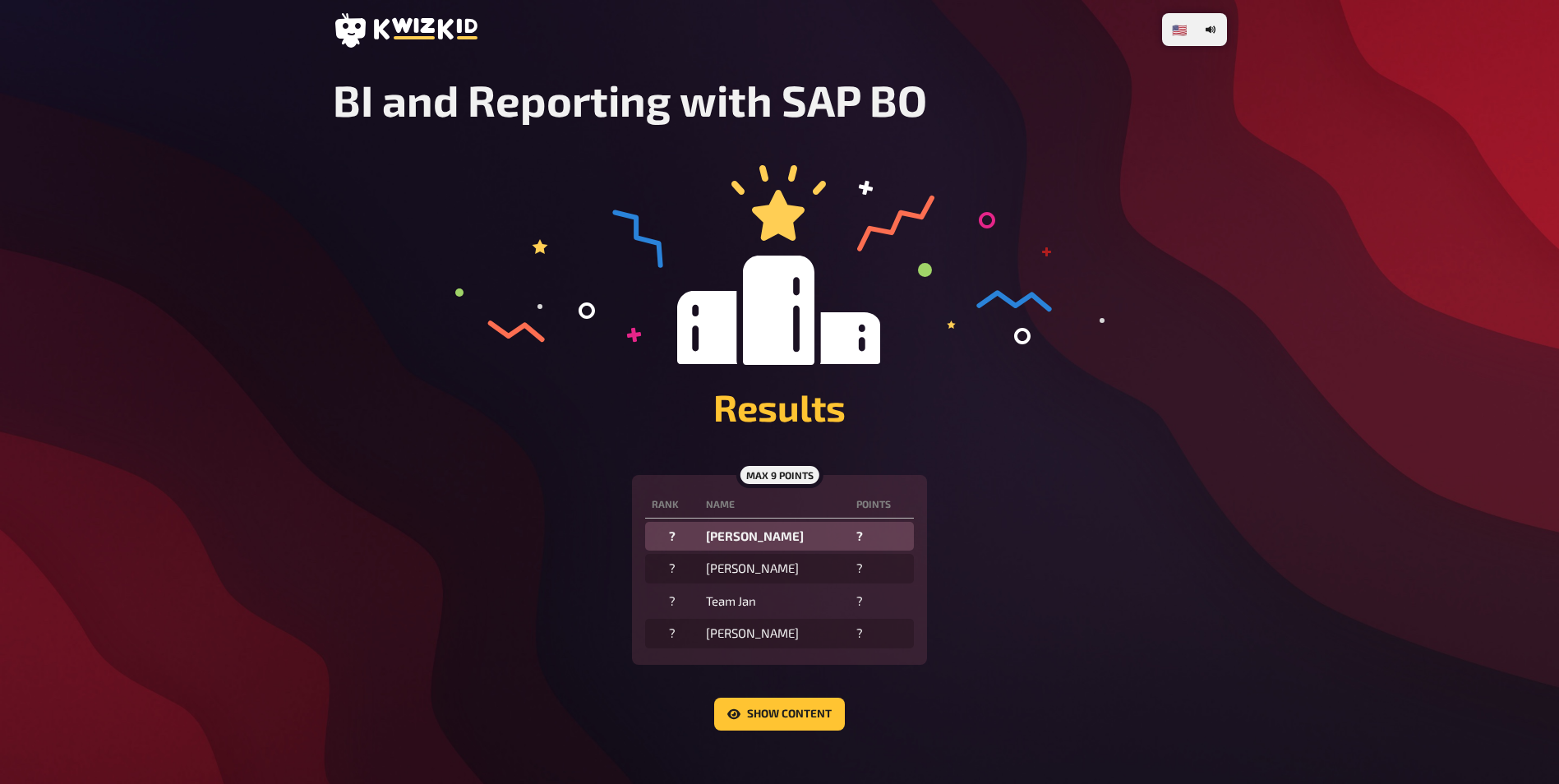
click at [1207, 93] on h1 "BI and Reporting with SAP BO" at bounding box center [780, 100] width 894 height 52
